Goal: Find specific page/section: Find specific page/section

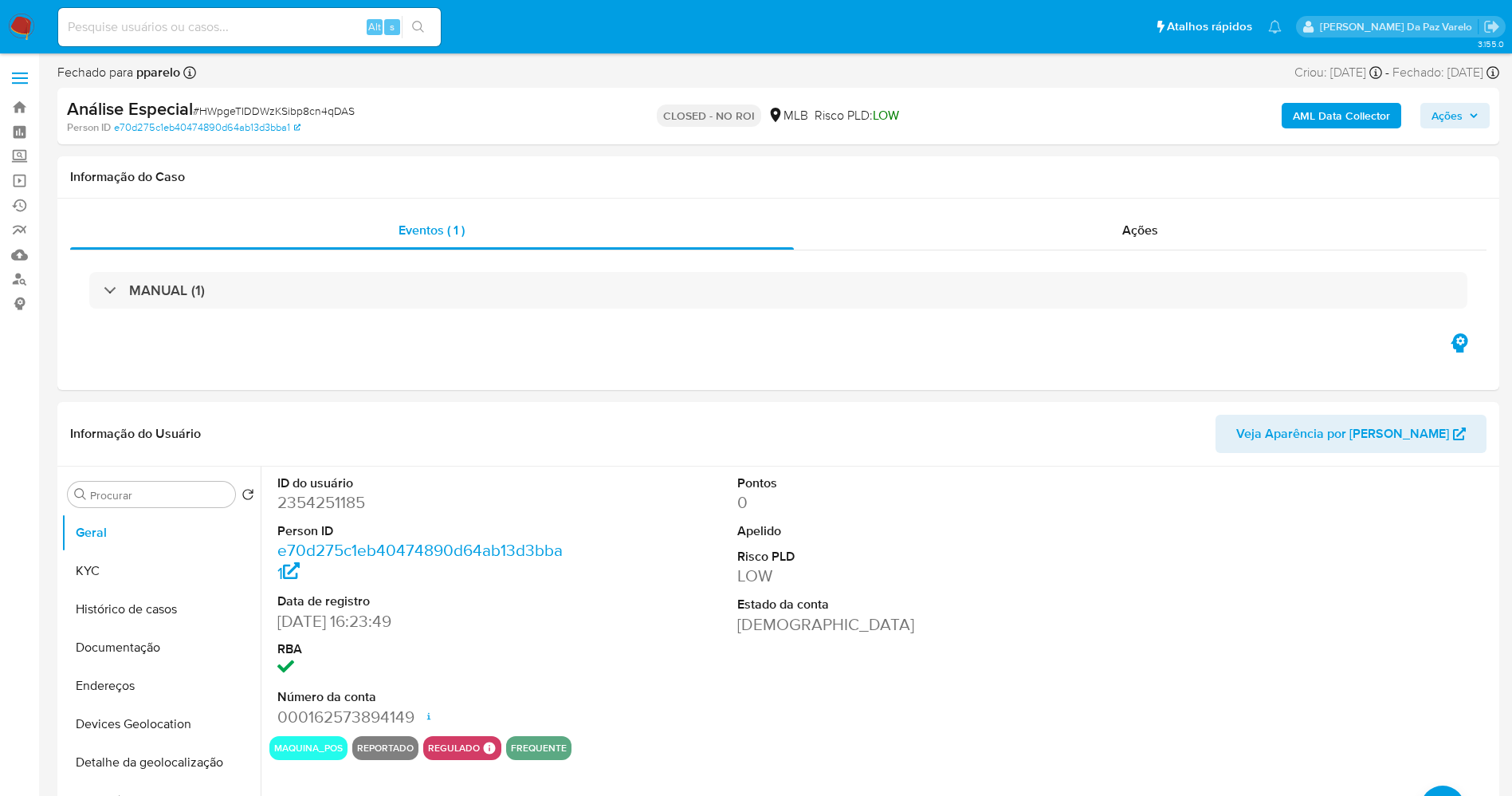
select select "10"
click at [661, 4] on nav "Pausado Ver notificaciones Alt s Atalhos rápidos Presiona las siguientes teclas…" at bounding box center [756, 26] width 1512 height 53
click at [609, 503] on div "ID do usuário 2354251185 Person ID e70d275c1eb40474890d64ab13d3bba1 Data de reg…" at bounding box center [882, 601] width 1226 height 270
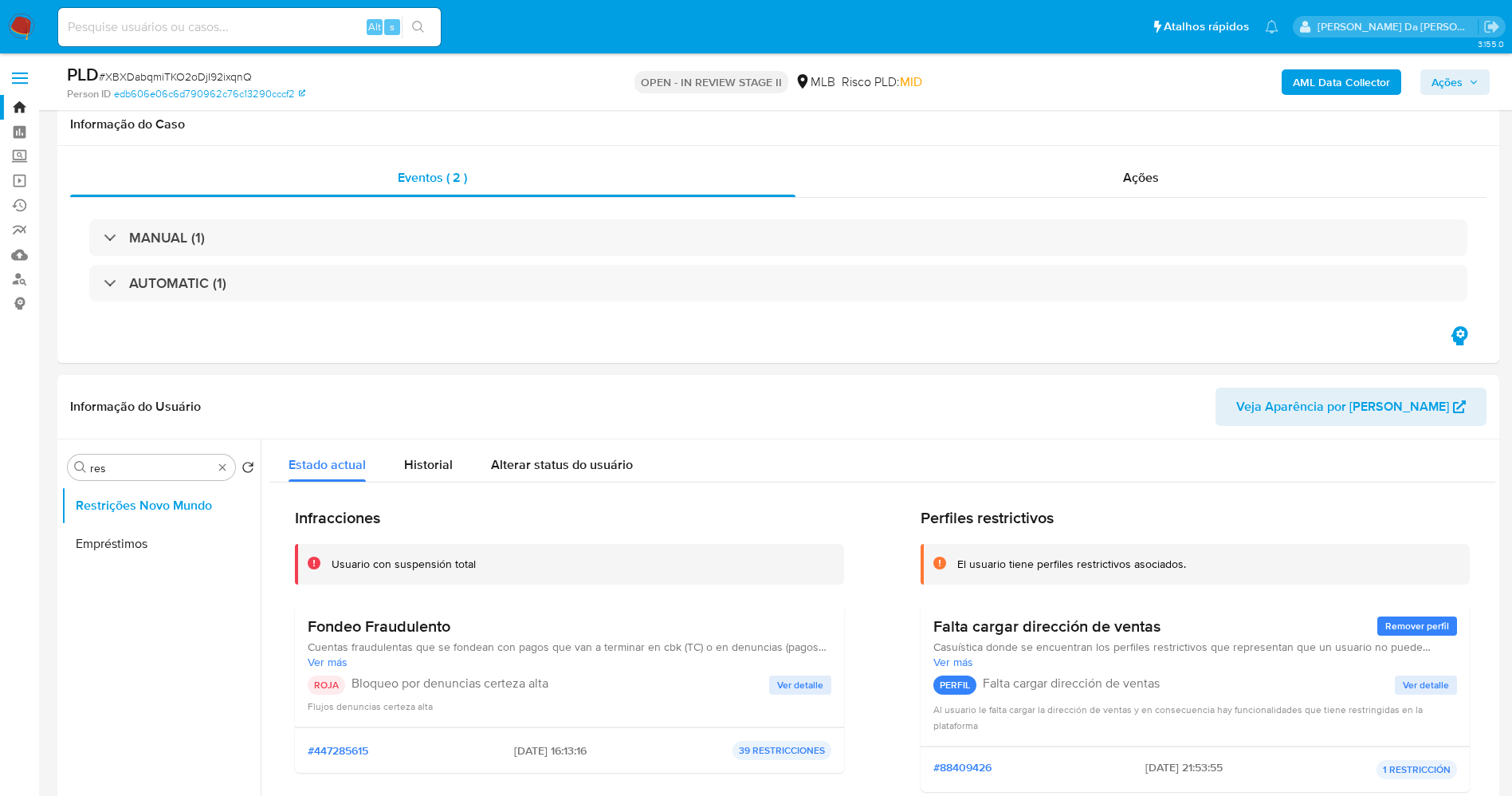
select select "10"
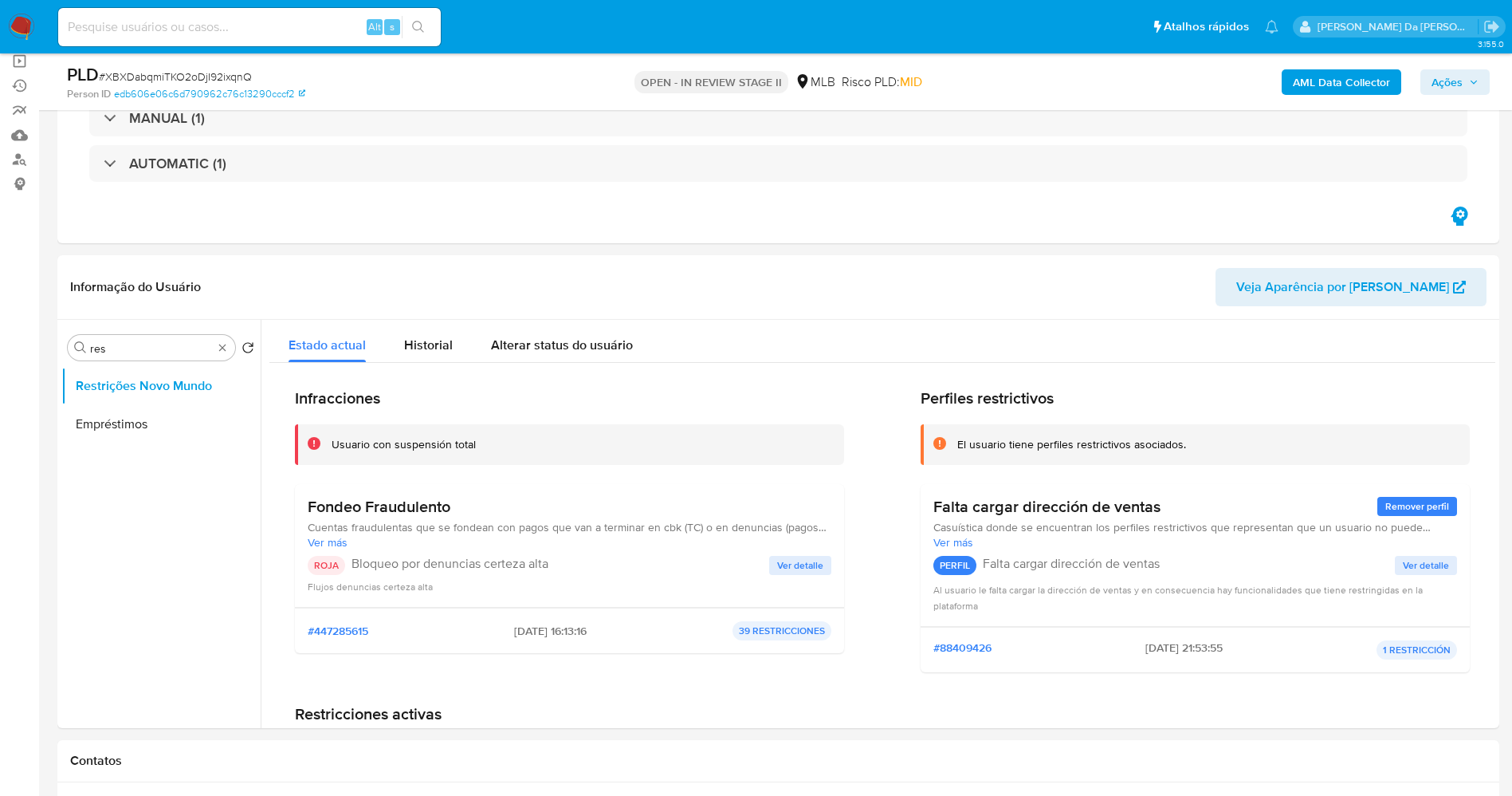
click at [292, 38] on div "Alt s" at bounding box center [249, 26] width 382 height 38
click at [297, 26] on input at bounding box center [249, 27] width 382 height 20
paste input "XBXDabqmiTKO2oDjI92ixqnQ"
type input "XBXDabqmiTKO2oDjI92ixqnQ"
click at [297, 26] on input "XBXDabqmiTKO2oDjI92ixqnQ" at bounding box center [249, 27] width 382 height 20
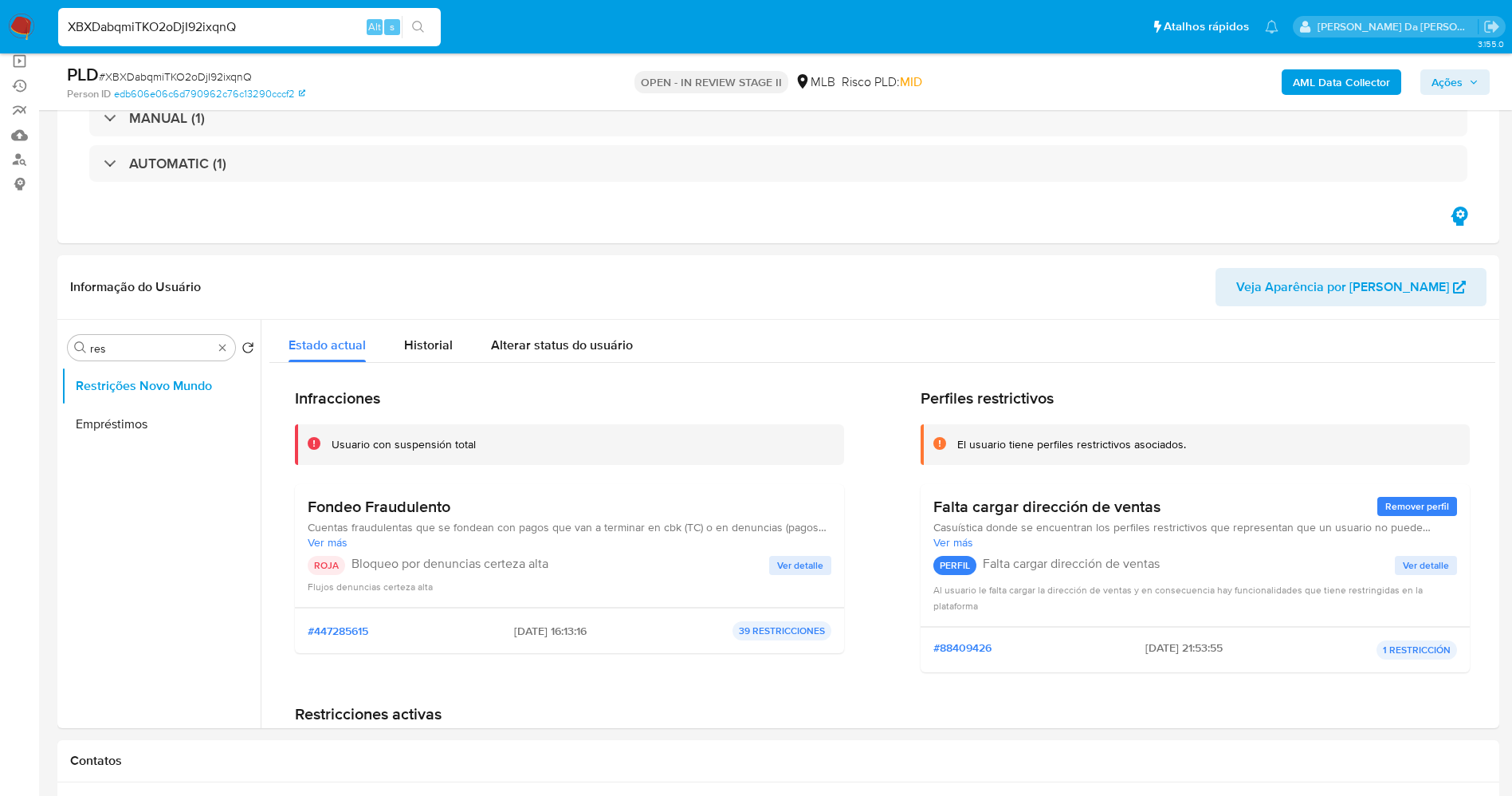
click at [421, 23] on icon "search-icon" at bounding box center [418, 26] width 13 height 13
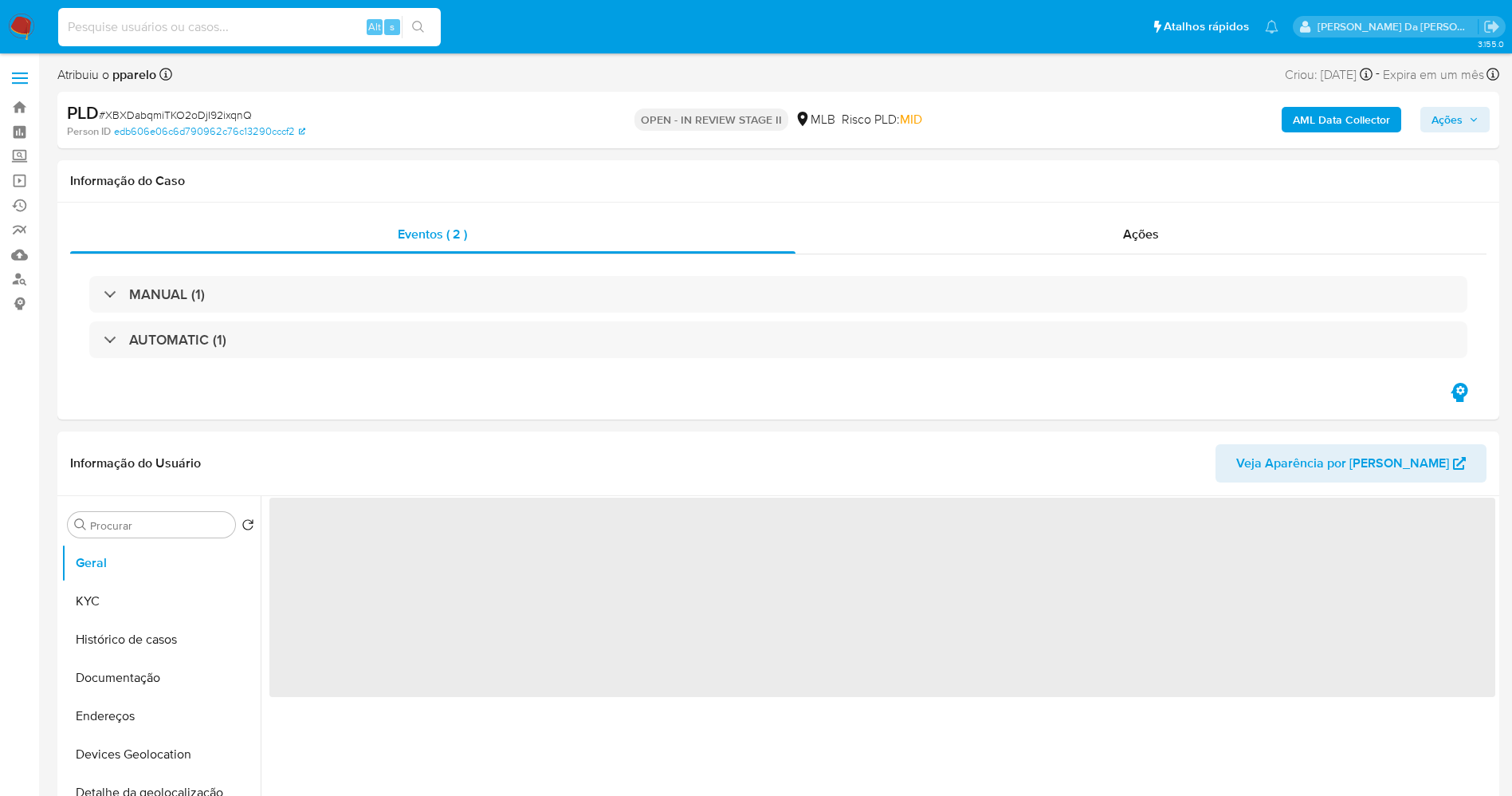
click at [324, 34] on input at bounding box center [249, 27] width 382 height 20
paste input "XBXDabqmiTKO2oDjI92ixqnQ"
type input "XBXDabqmiTKO2oDjI92ixqnQ"
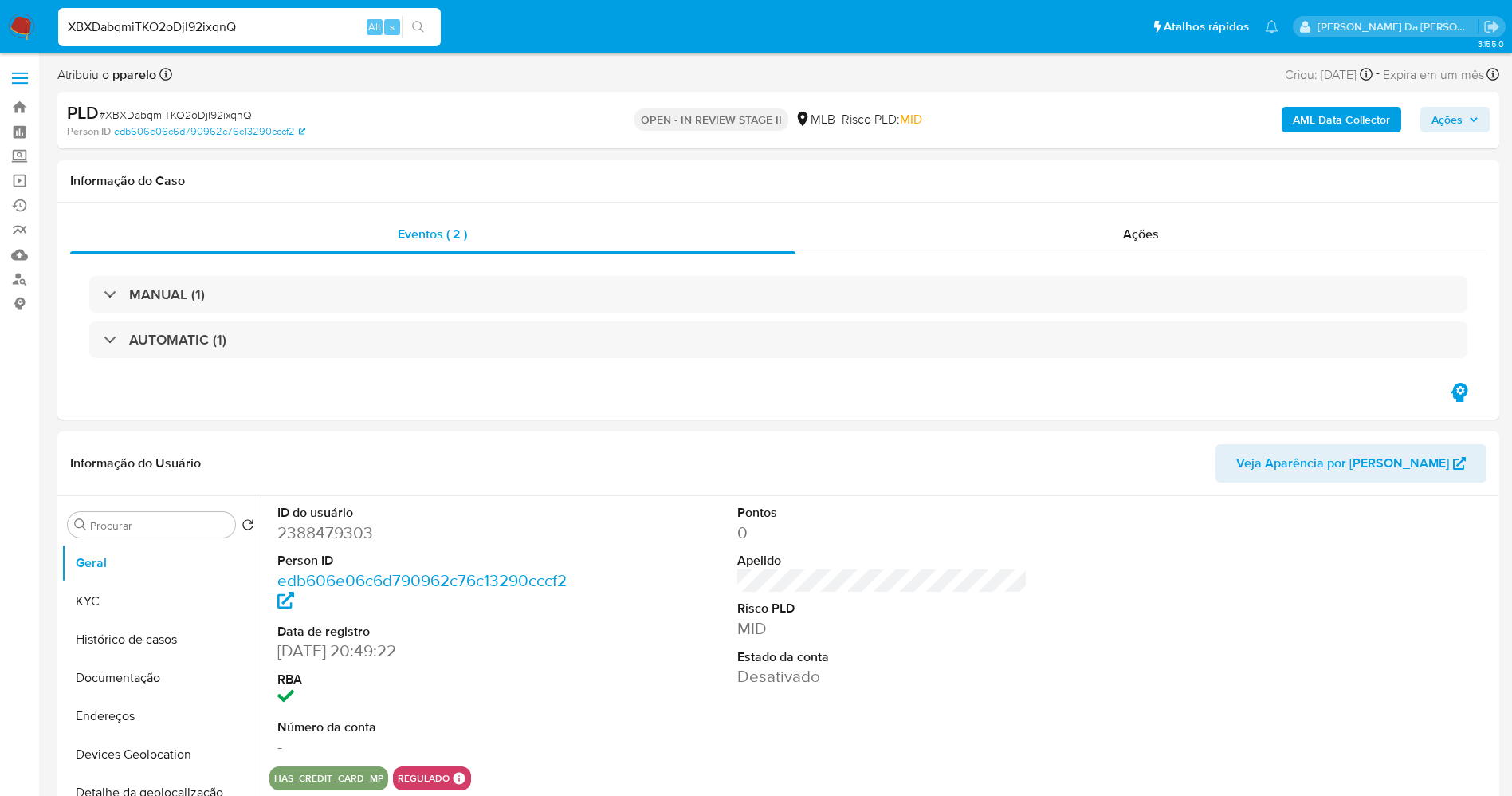
select select "10"
click at [324, 34] on input "XBXDabqmiTKO2oDjI92ixqnQ" at bounding box center [249, 27] width 382 height 20
